Goal: Navigation & Orientation: Go to known website

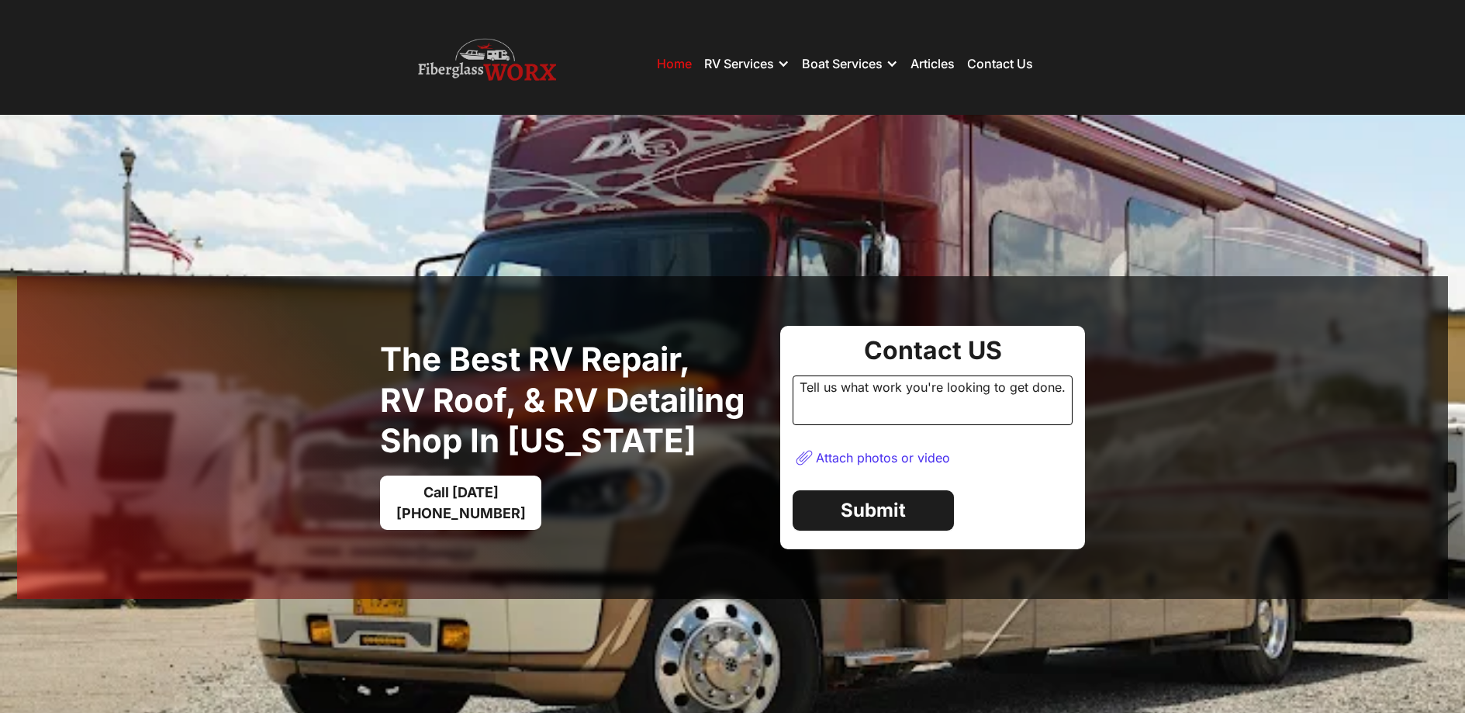
click at [465, 54] on img at bounding box center [487, 64] width 138 height 62
